Goal: Check status: Check status

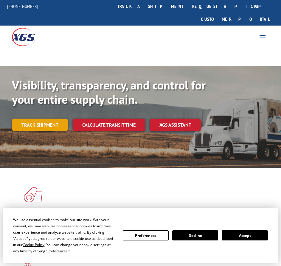
click at [40, 119] on link "Track shipment" at bounding box center [40, 125] width 56 height 13
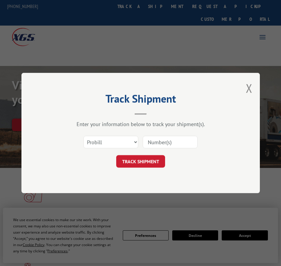
click at [157, 145] on input at bounding box center [170, 142] width 55 height 13
paste input "17477296"
type input "17477296"
click at [129, 161] on button "TRACK SHIPMENT" at bounding box center [140, 161] width 49 height 13
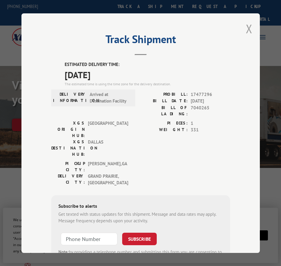
click at [247, 28] on button "Close modal" at bounding box center [249, 29] width 7 height 16
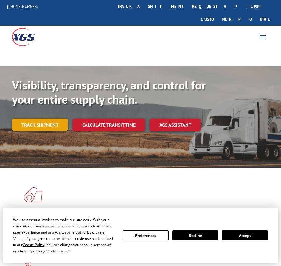
click at [37, 119] on link "Track shipment" at bounding box center [40, 125] width 56 height 13
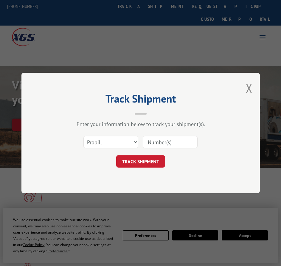
click at [167, 146] on input at bounding box center [170, 142] width 55 height 13
paste input "17477296"
type input "17477296"
click at [131, 161] on button "TRACK SHIPMENT" at bounding box center [140, 161] width 49 height 13
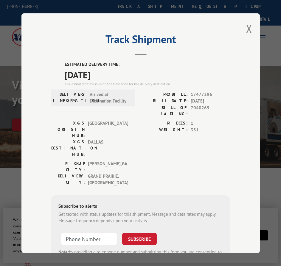
drag, startPoint x: 110, startPoint y: 75, endPoint x: 65, endPoint y: 74, distance: 45.0
click at [65, 74] on span "[DATE]" at bounding box center [147, 74] width 165 height 13
copy span "[DATE]"
drag, startPoint x: 208, startPoint y: 92, endPoint x: 189, endPoint y: 94, distance: 19.1
click at [191, 94] on span "17477296" at bounding box center [210, 94] width 39 height 7
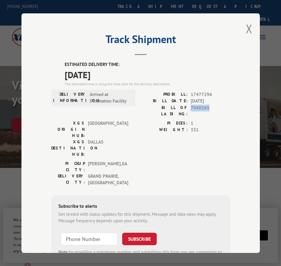
drag, startPoint x: 206, startPoint y: 105, endPoint x: 187, endPoint y: 106, distance: 19.1
click at [187, 106] on div "BILL OF LADING: 7040265" at bounding box center [185, 110] width 89 height 13
copy span "7040265"
click at [247, 27] on button "Close modal" at bounding box center [249, 29] width 7 height 16
